Goal: Task Accomplishment & Management: Manage account settings

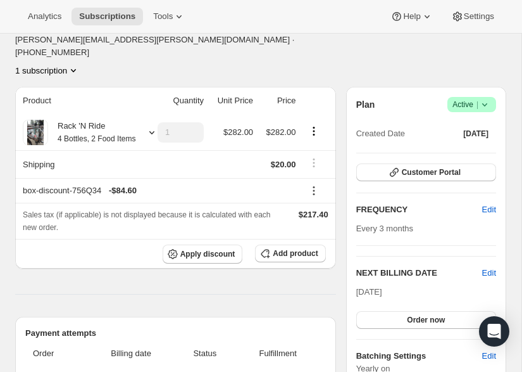
scroll to position [107, 0]
click at [273, 127] on span "$282.00" at bounding box center [282, 131] width 30 height 9
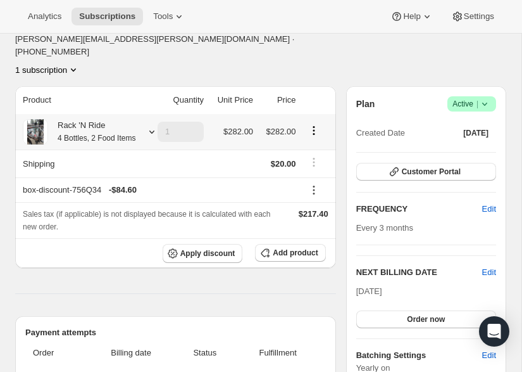
click at [320, 244] on button "Add product" at bounding box center [290, 253] width 70 height 18
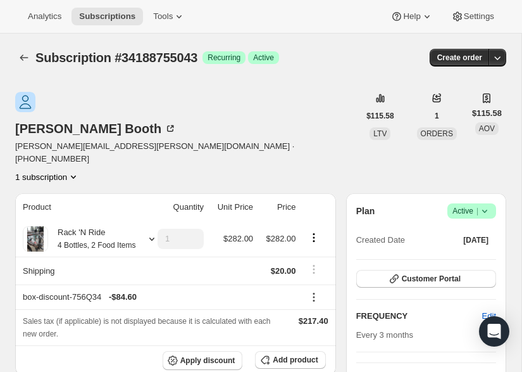
scroll to position [0, 0]
click at [120, 241] on small "4 Bottles, 2 Food Items" at bounding box center [97, 245] width 78 height 9
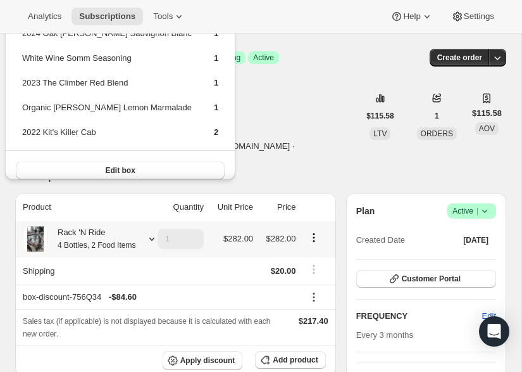
click at [146, 172] on button "Edit box" at bounding box center [120, 170] width 209 height 18
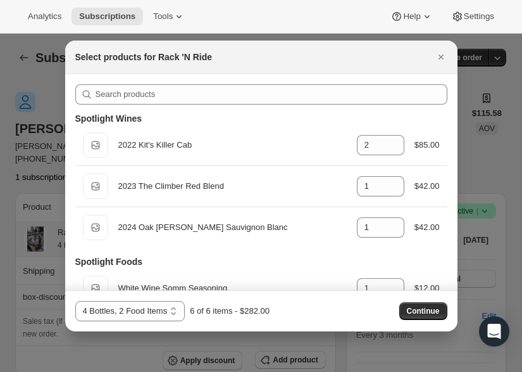
click at [446, 54] on icon "Close" at bounding box center [441, 57] width 13 height 13
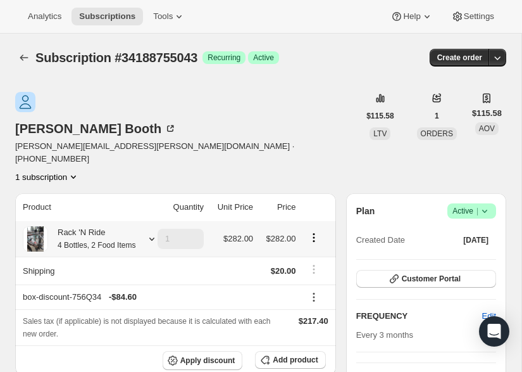
click at [446, 53] on span "Create order" at bounding box center [459, 58] width 45 height 10
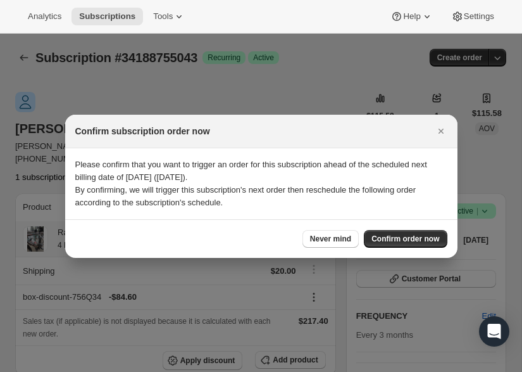
click at [441, 129] on icon "Close" at bounding box center [441, 131] width 13 height 13
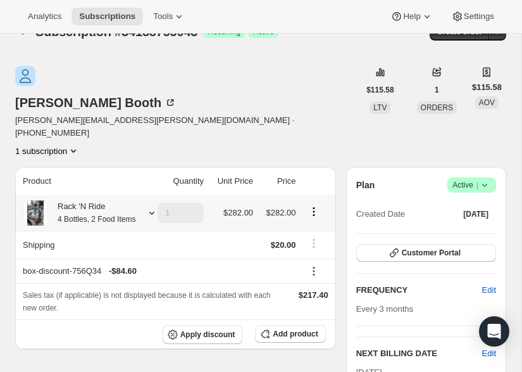
scroll to position [37, 0]
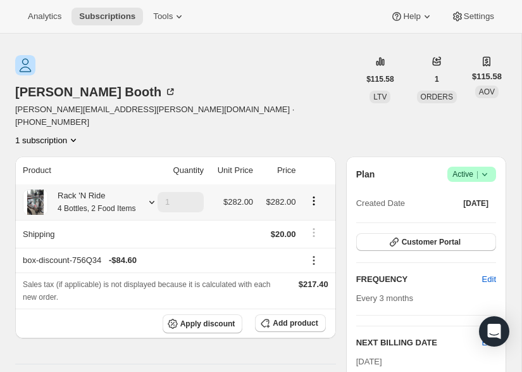
click at [479, 233] on button "Customer Portal" at bounding box center [426, 242] width 140 height 18
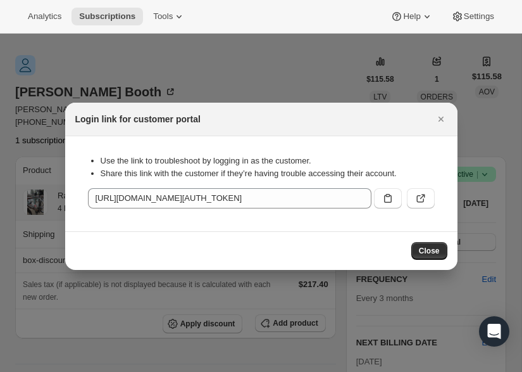
click at [434, 194] on button ":rc1:" at bounding box center [421, 198] width 28 height 20
click at [441, 125] on icon "Close" at bounding box center [441, 119] width 13 height 13
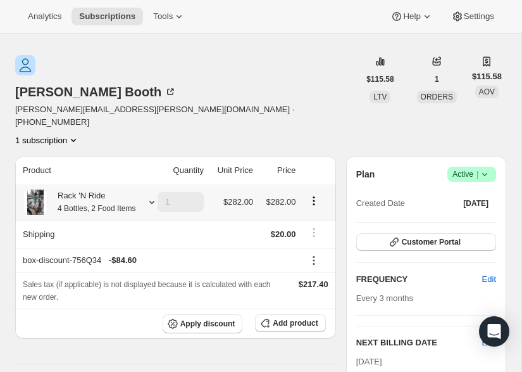
click at [465, 233] on button "Customer Portal" at bounding box center [426, 242] width 140 height 18
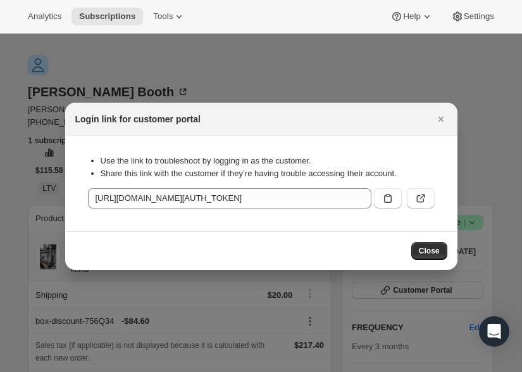
click at [435, 111] on button "Close" at bounding box center [441, 119] width 18 height 18
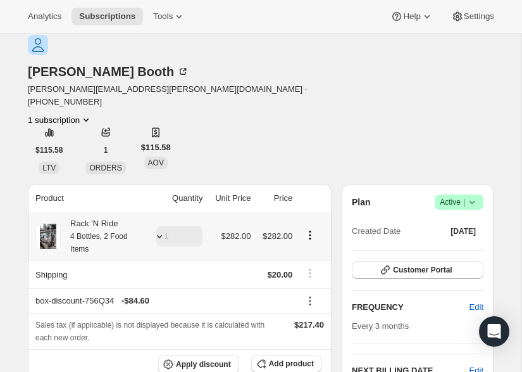
scroll to position [129, 0]
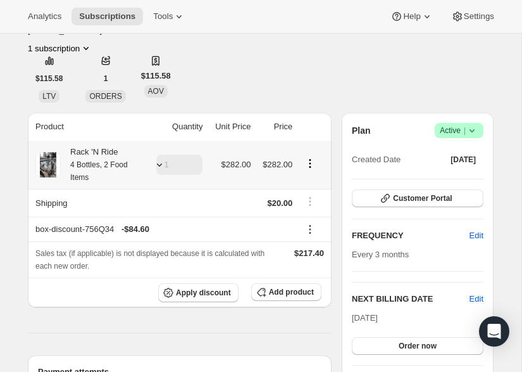
click at [138, 146] on div "Rack 'N Ride 4 Bottles, 2 Food Items" at bounding box center [102, 165] width 82 height 38
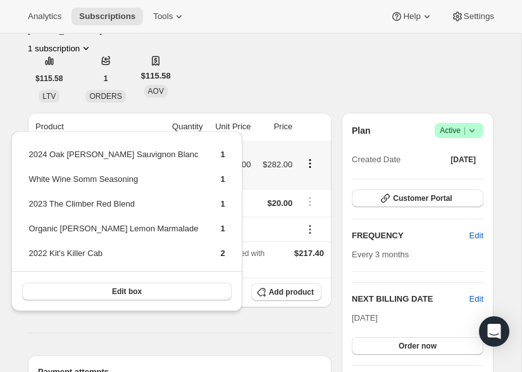
click at [116, 291] on span "Edit box" at bounding box center [127, 291] width 30 height 10
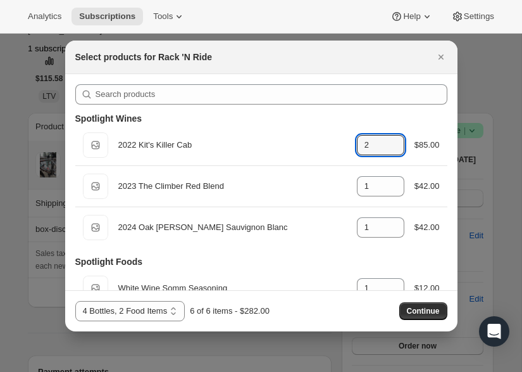
click at [390, 147] on icon ":rf7:" at bounding box center [395, 148] width 13 height 13
type input "0"
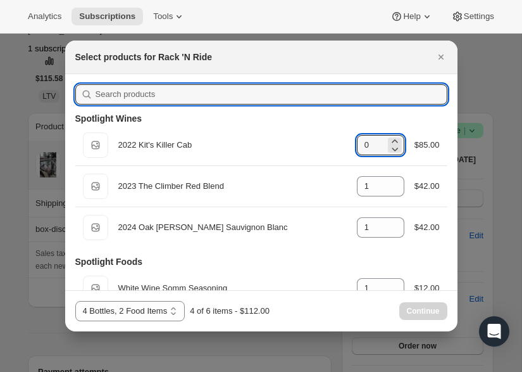
click at [382, 103] on input ":rf7:" at bounding box center [272, 94] width 352 height 20
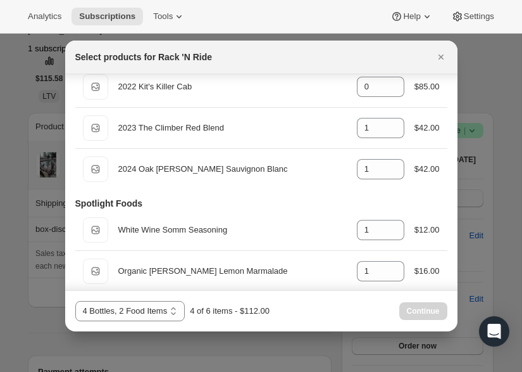
scroll to position [65, 0]
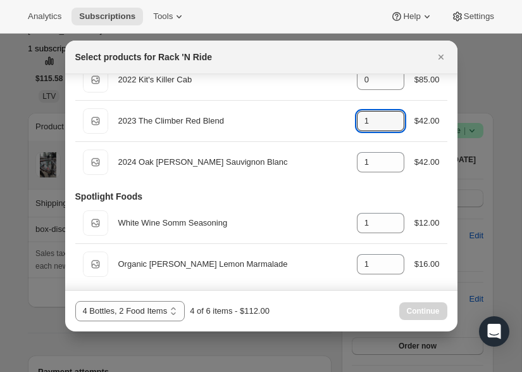
click at [372, 122] on input "1" at bounding box center [371, 121] width 28 height 20
type input "0"
click at [369, 159] on input "1" at bounding box center [371, 162] width 28 height 20
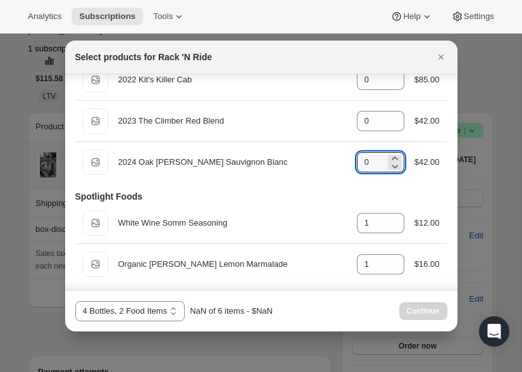
type input "0"
click at [416, 192] on div "Spotlight Foods" at bounding box center [261, 196] width 372 height 13
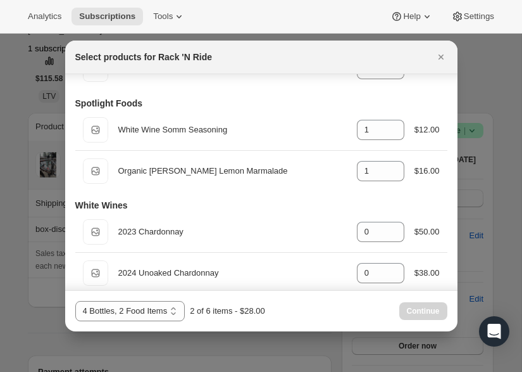
scroll to position [167, 0]
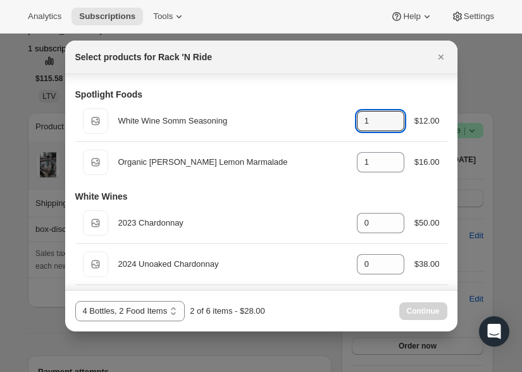
click at [398, 130] on icon ":rf7:" at bounding box center [395, 124] width 13 height 13
type input "0"
click at [373, 87] on div "Spotlight Foods Default Title White Wine Somm Seasoning gid://shopify/ProductVa…" at bounding box center [261, 131] width 372 height 102
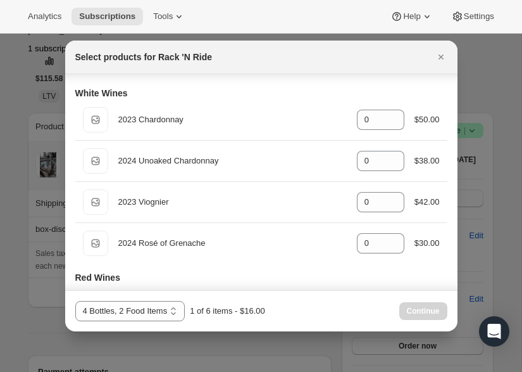
scroll to position [271, 0]
click at [394, 153] on icon ":rf7:" at bounding box center [395, 156] width 13 height 13
type input "1"
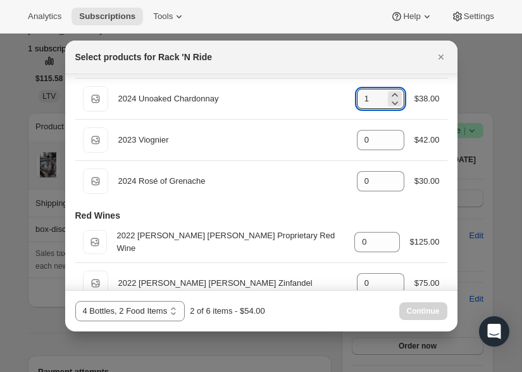
scroll to position [341, 0]
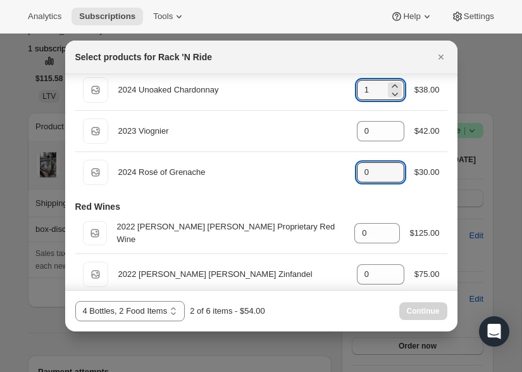
click at [391, 171] on icon ":rf7:" at bounding box center [395, 176] width 13 height 13
click at [394, 165] on icon ":rf7:" at bounding box center [395, 168] width 13 height 13
type input "1"
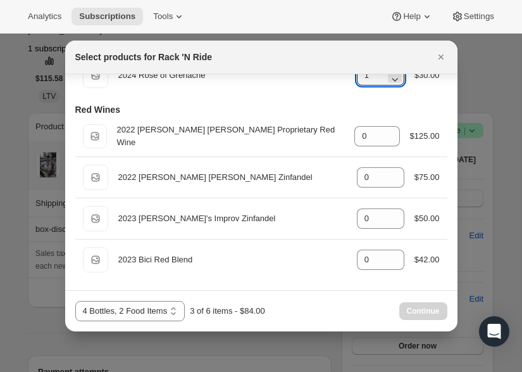
scroll to position [439, 0]
click at [446, 60] on icon "Close" at bounding box center [441, 57] width 13 height 13
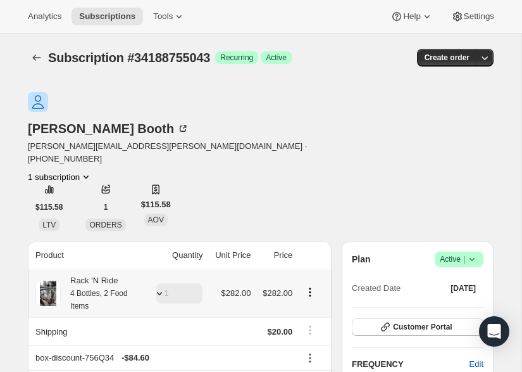
scroll to position [0, 0]
